Goal: Task Accomplishment & Management: Manage account settings

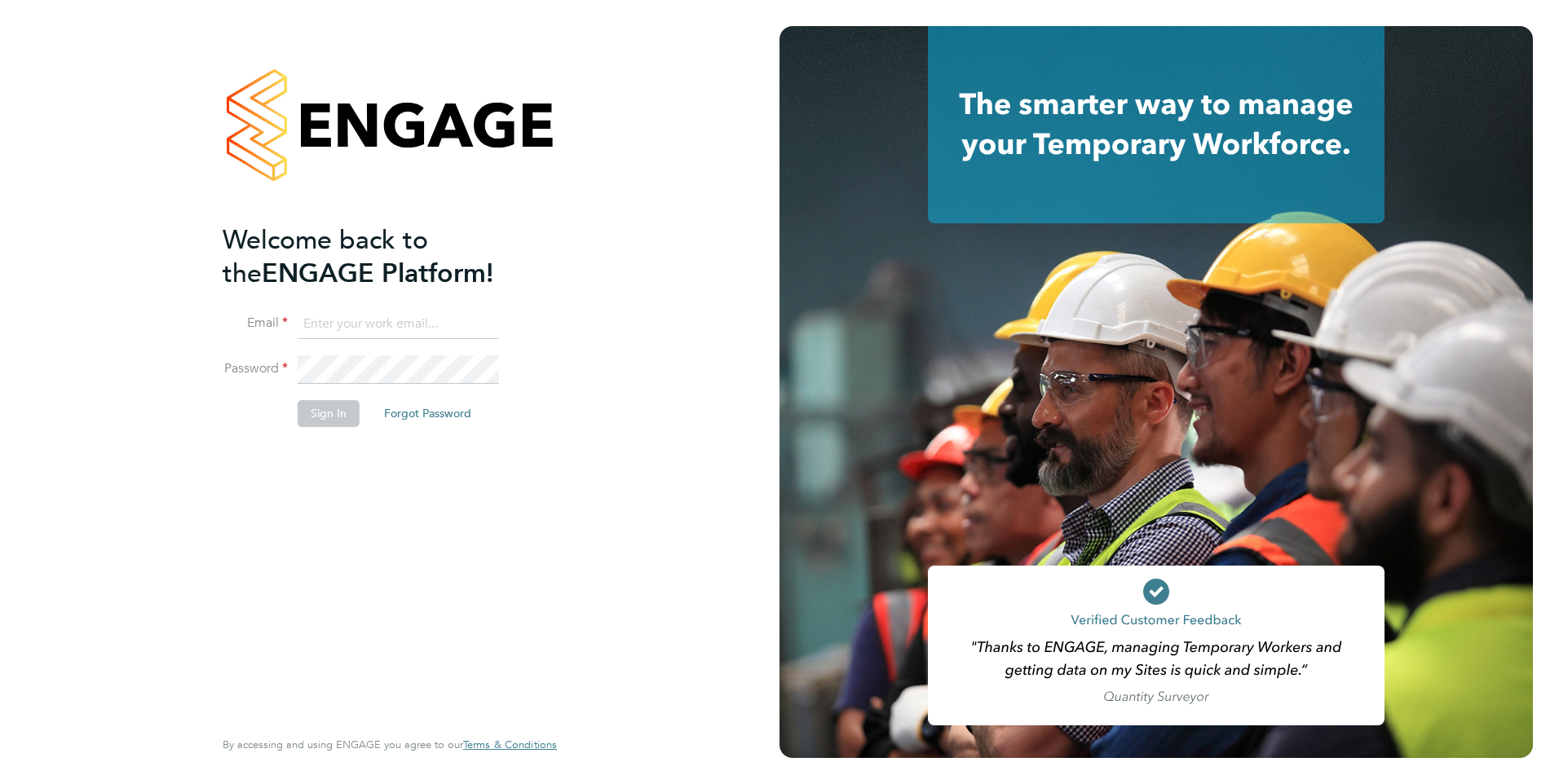
type input "Danielle.nail@danielowen.co.uk"
click at [312, 416] on button "Sign In" at bounding box center [328, 413] width 62 height 26
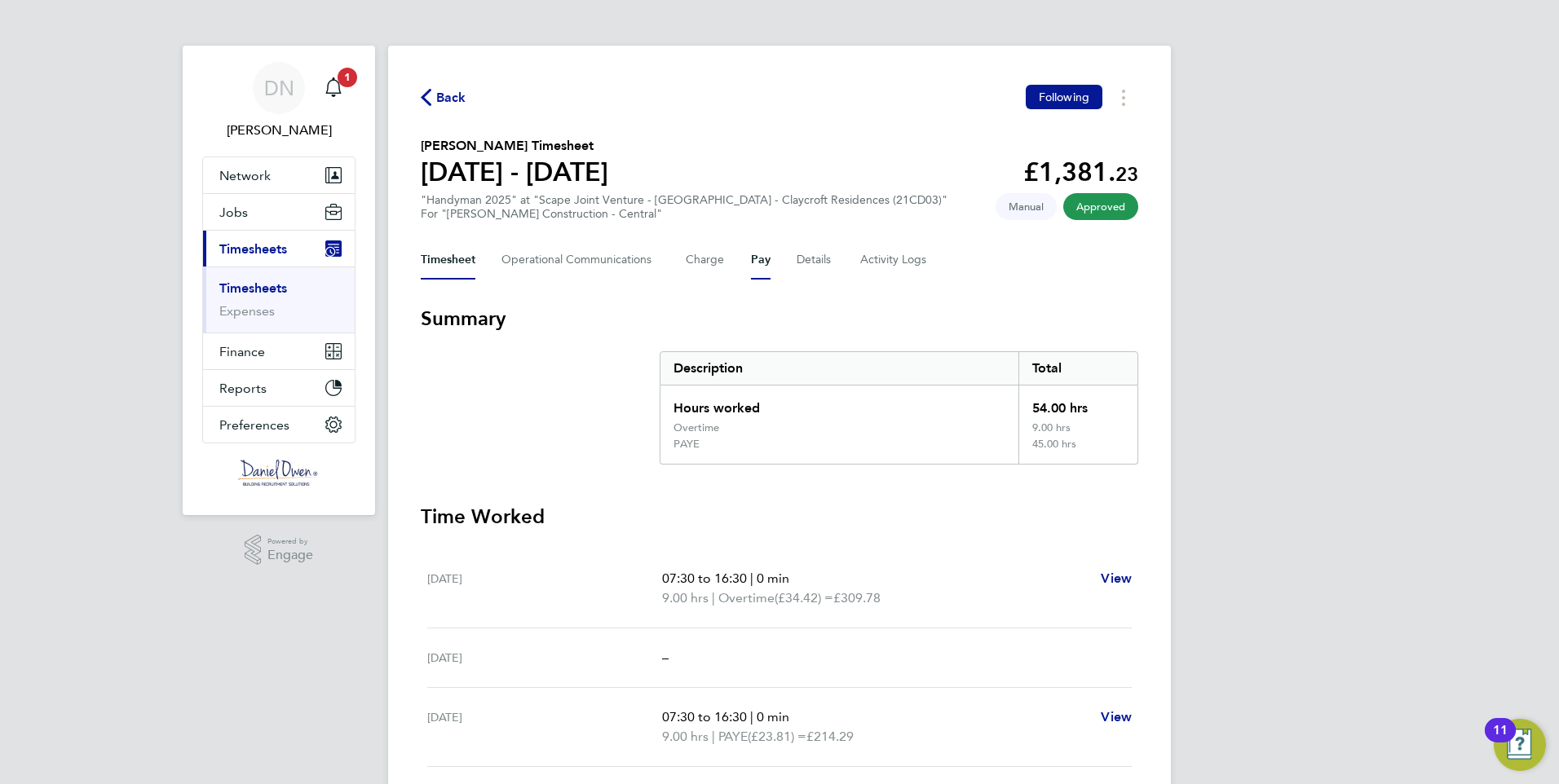
click at [753, 259] on button "Pay" at bounding box center [760, 260] width 19 height 39
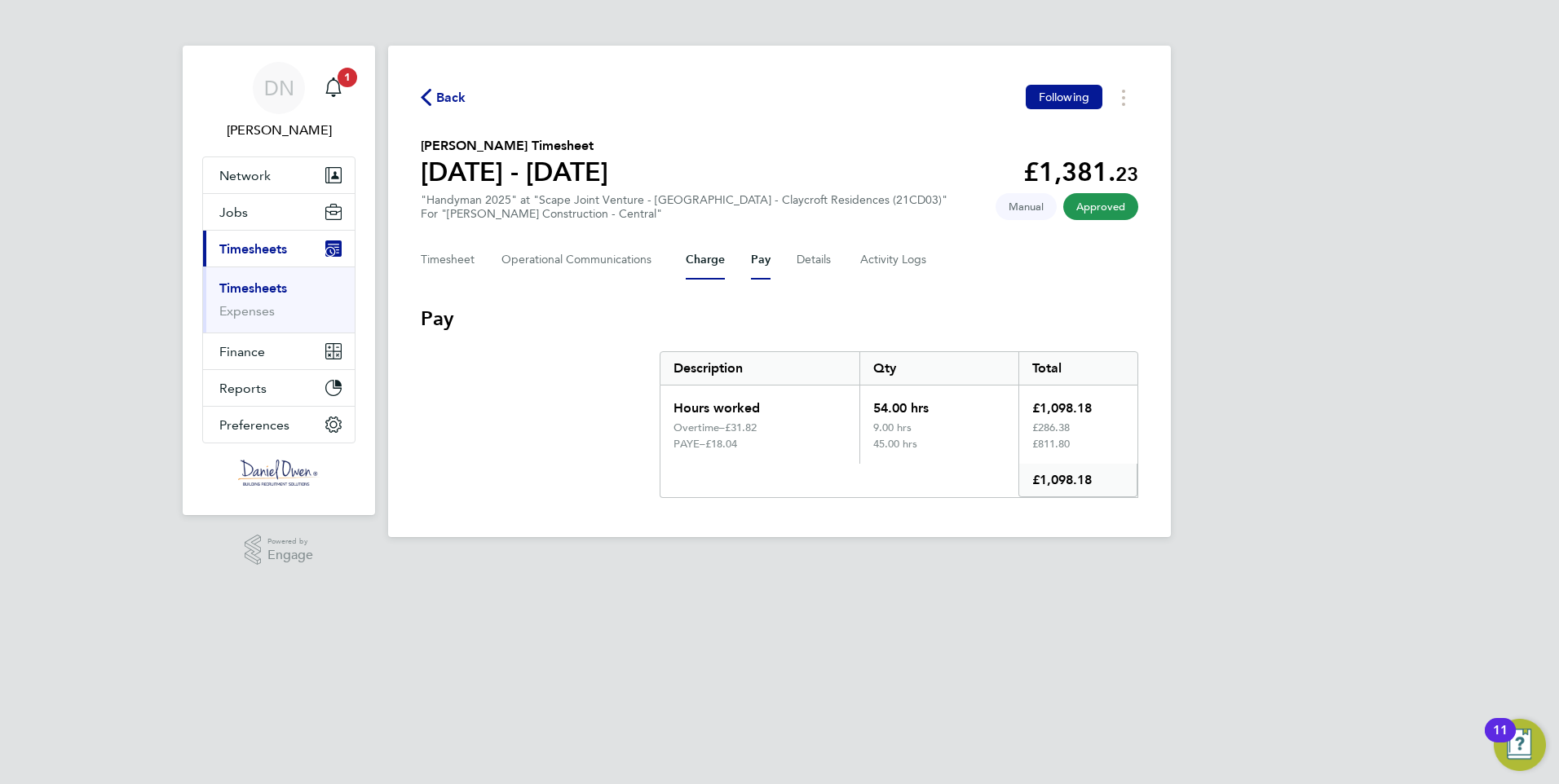
click at [703, 266] on button "Charge" at bounding box center [705, 260] width 39 height 39
click at [454, 254] on button "Timesheet" at bounding box center [447, 260] width 55 height 39
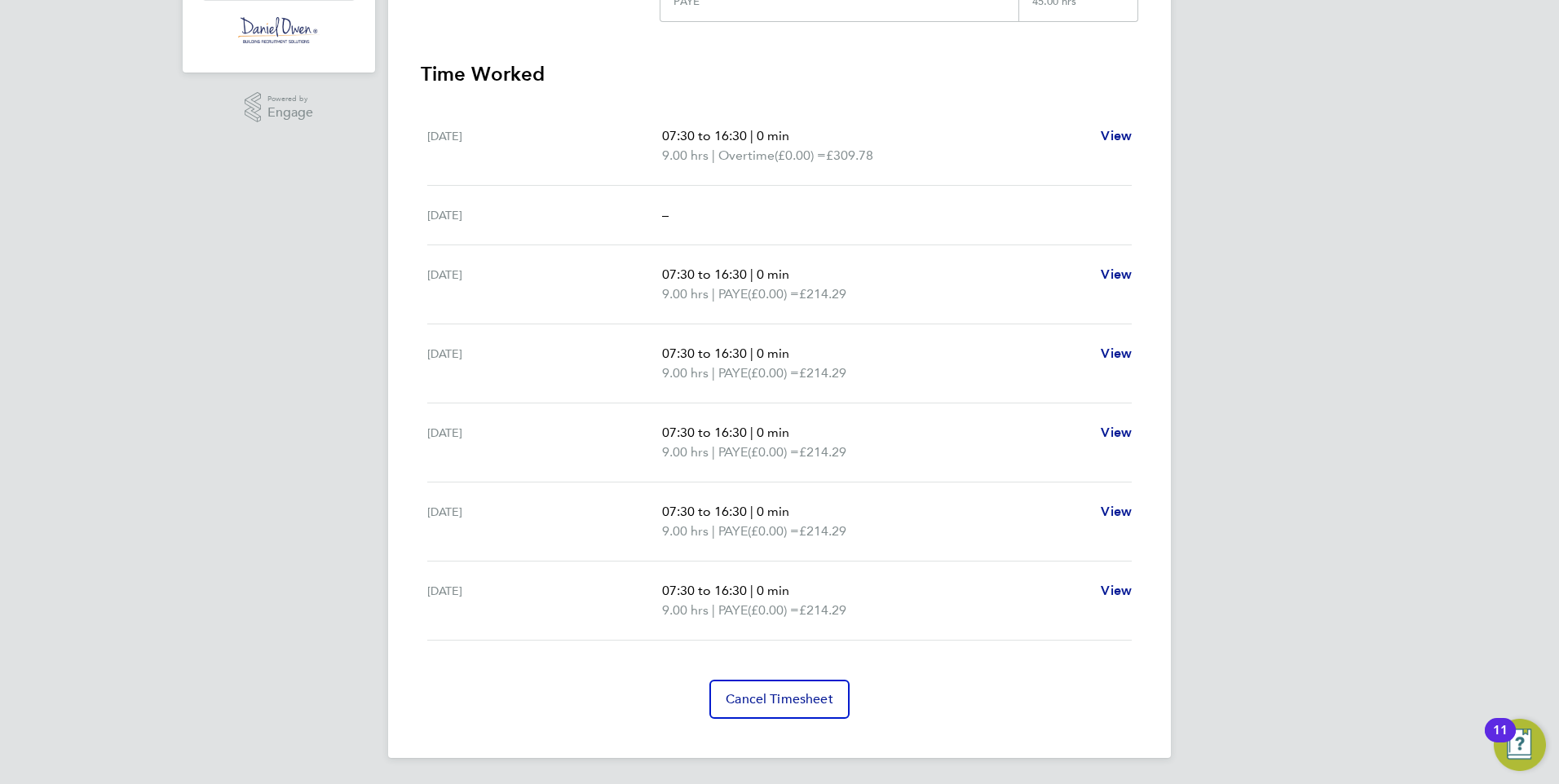
scroll to position [35, 0]
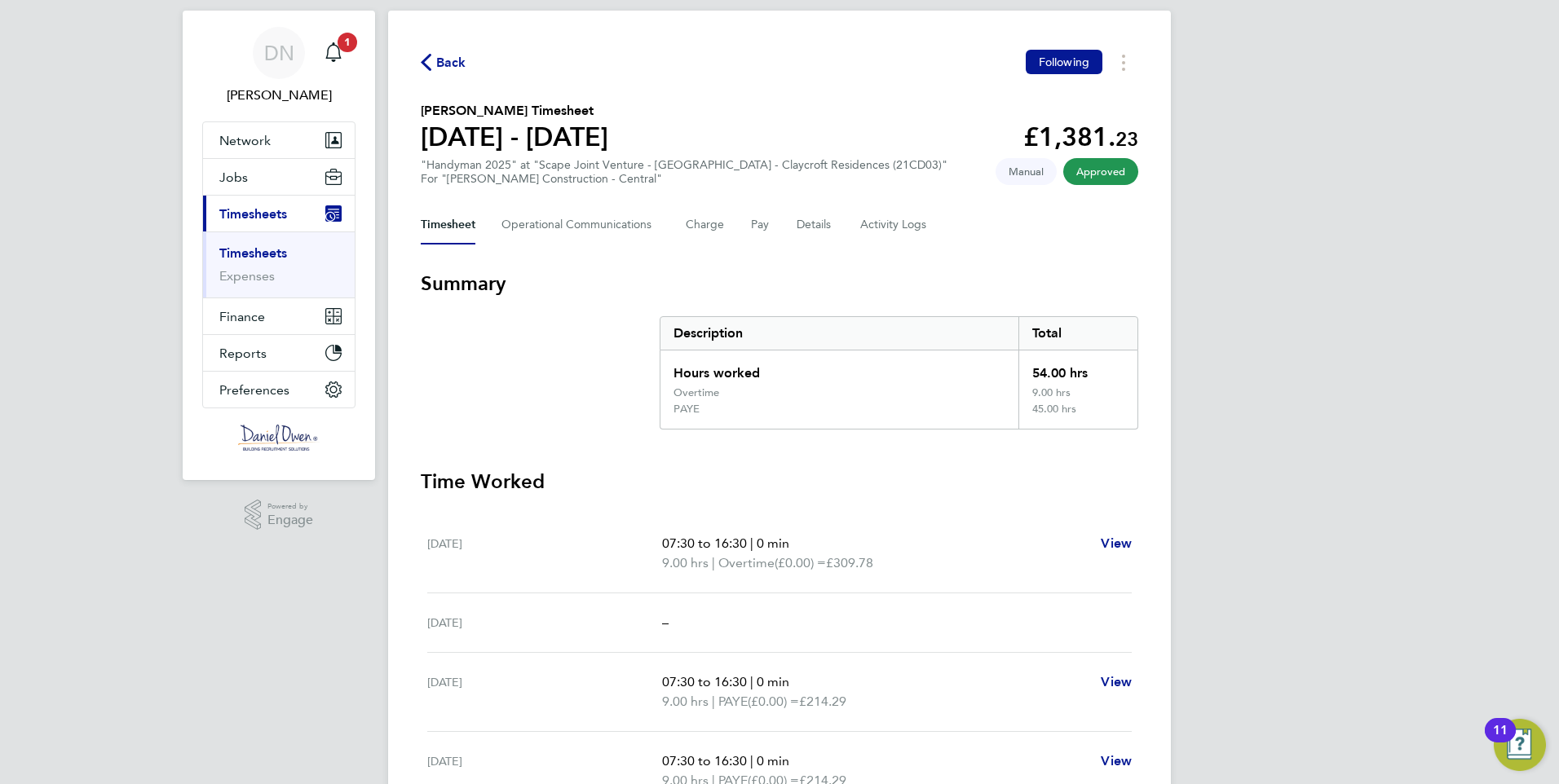
click at [1367, 155] on div "DN [PERSON_NAME] Notifications 1 Applications: Network Team Members Businesses …" at bounding box center [780, 578] width 1559 height 1227
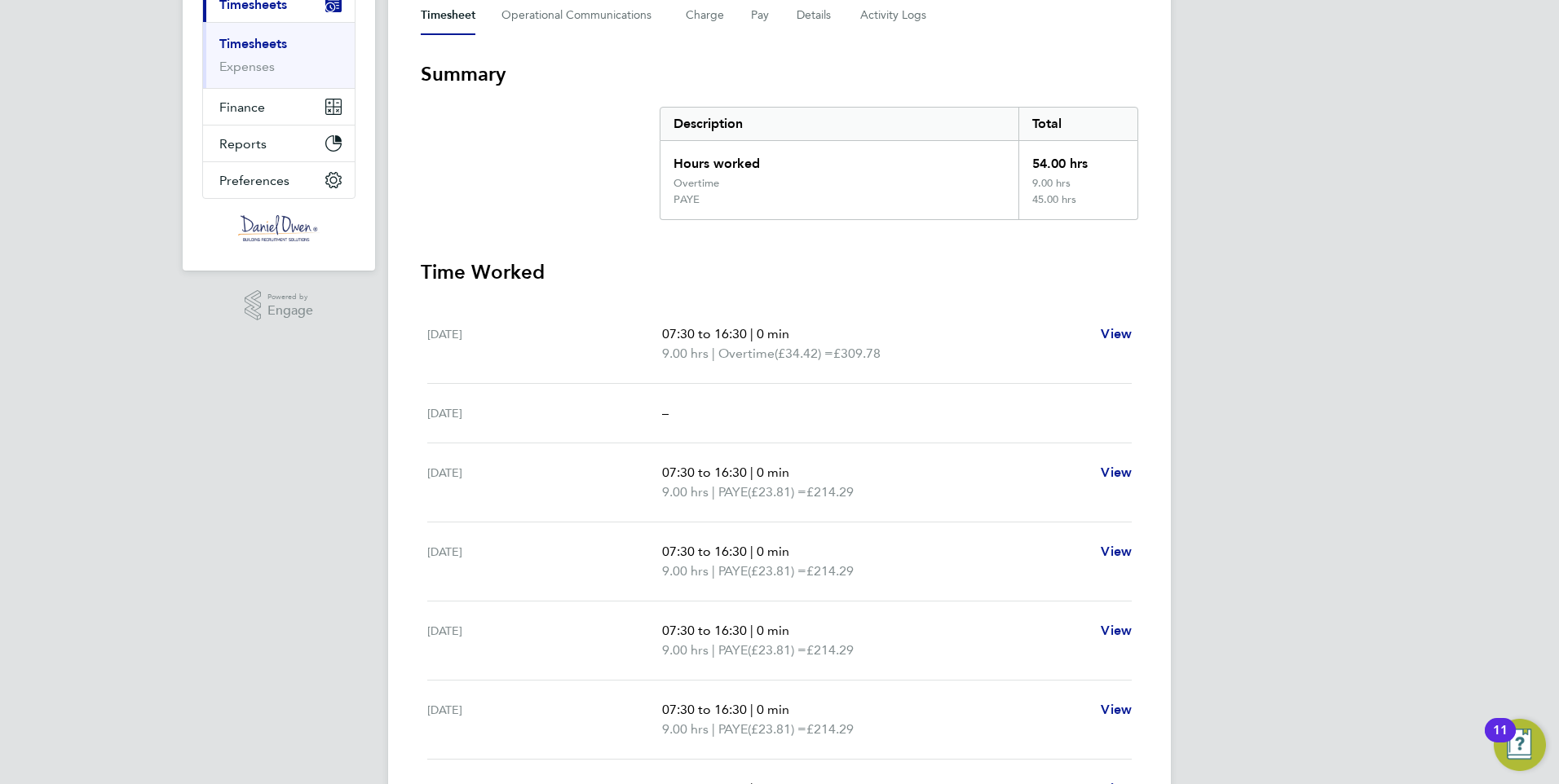
scroll to position [326, 0]
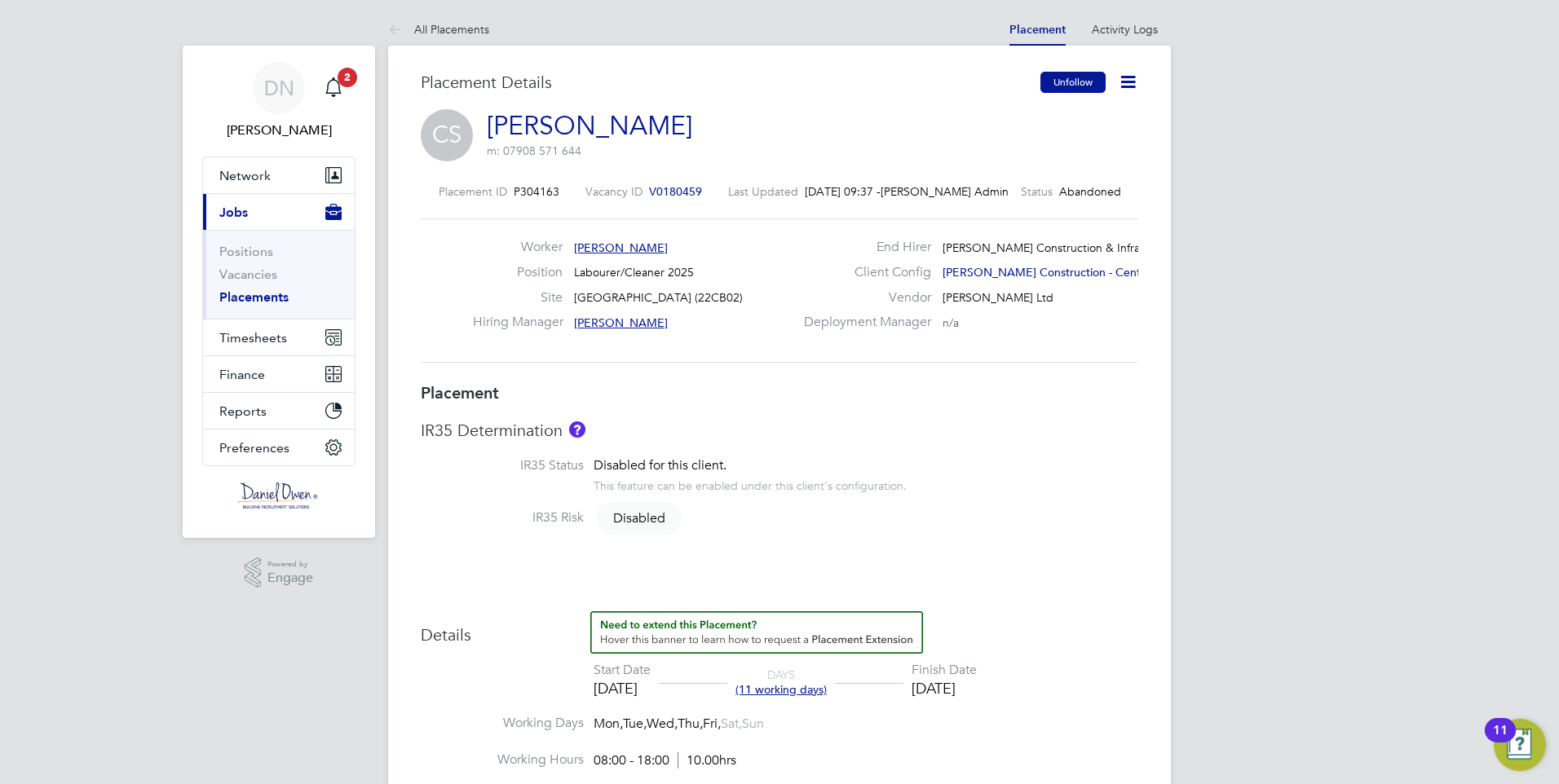
click at [1061, 78] on button "Unfollow" at bounding box center [1073, 83] width 65 height 21
